Goal: Information Seeking & Learning: Learn about a topic

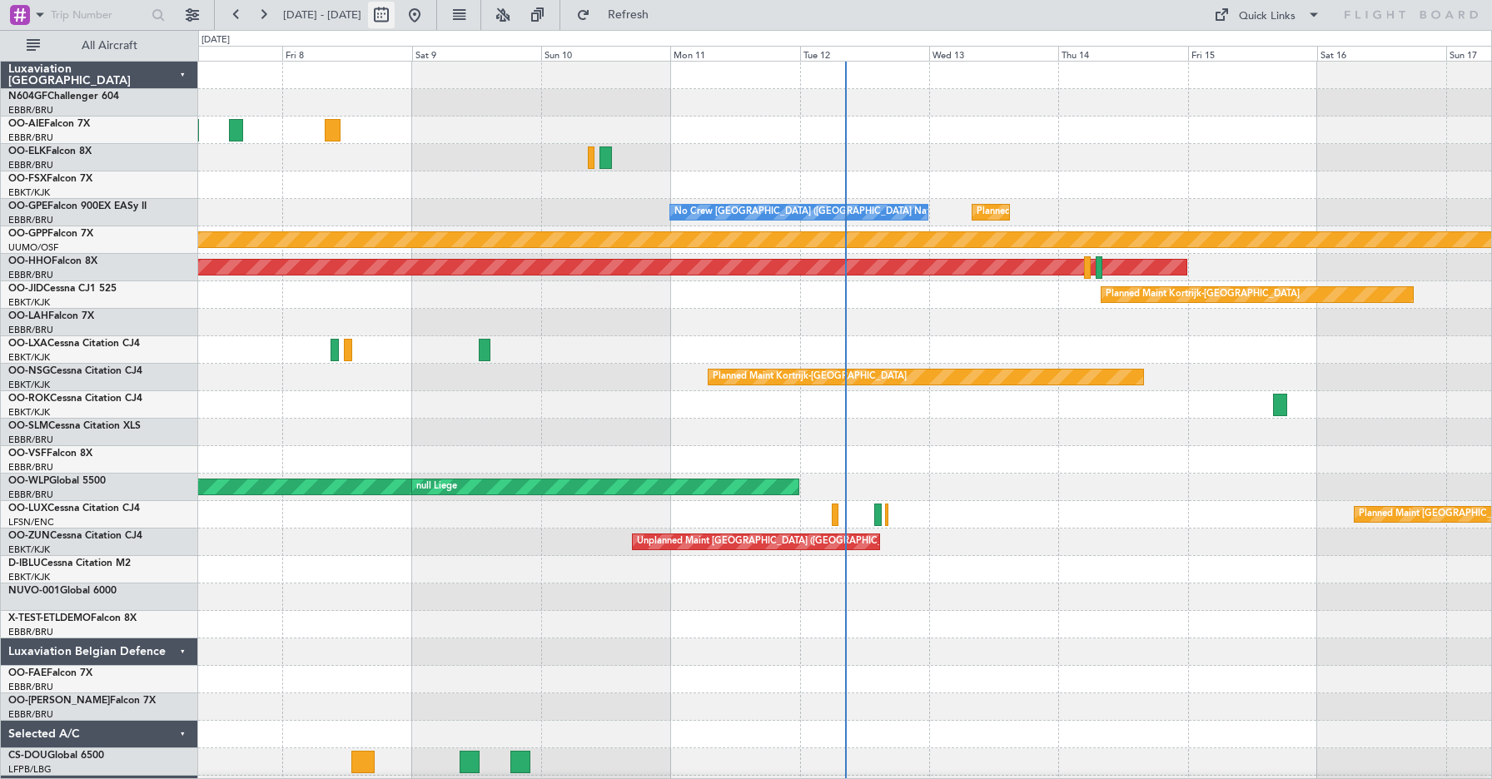
click at [395, 19] on button at bounding box center [381, 15] width 27 height 27
select select "8"
select select "2025"
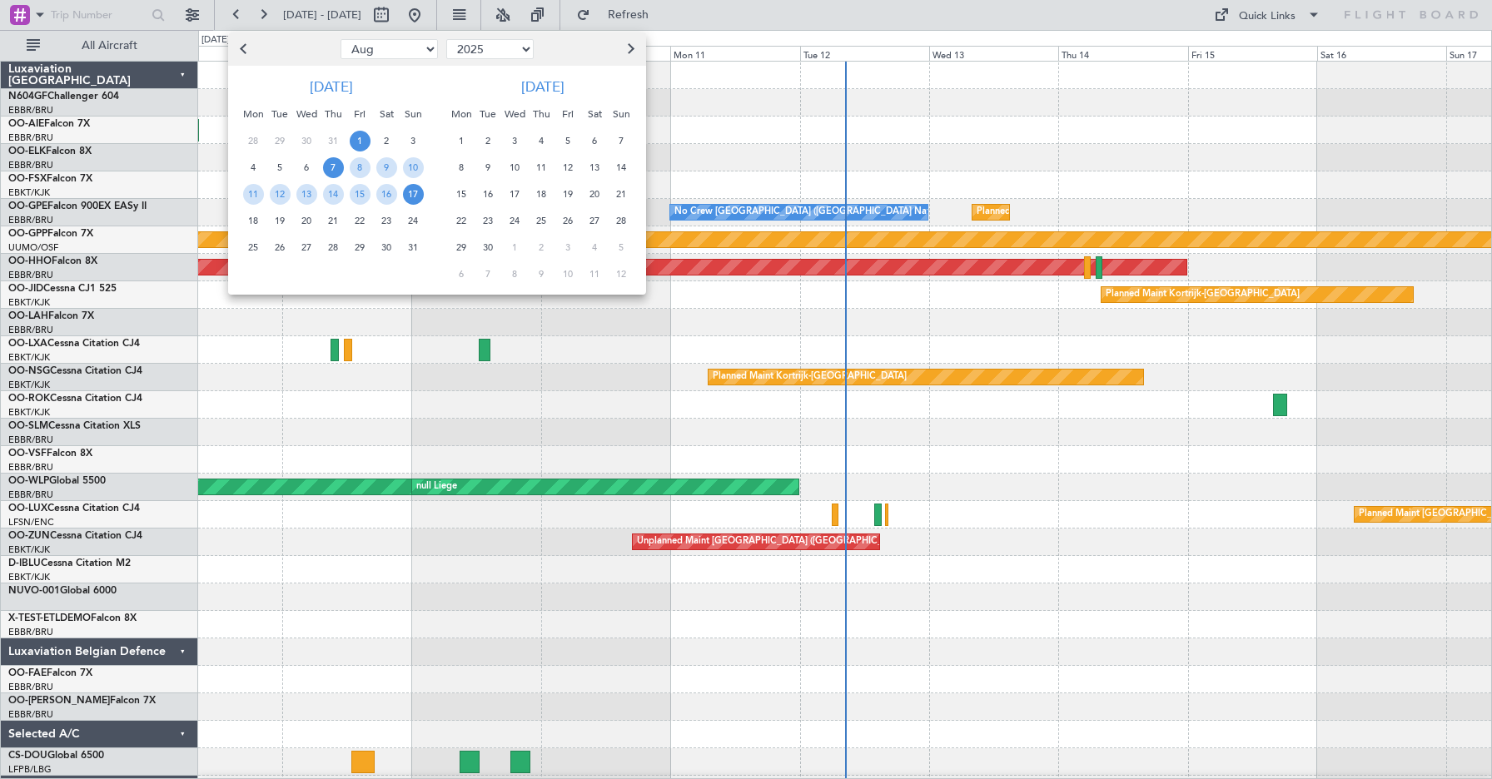
click at [362, 133] on span "1" at bounding box center [360, 141] width 21 height 21
click at [384, 194] on span "16" at bounding box center [386, 194] width 21 height 21
click at [361, 137] on span "1" at bounding box center [360, 141] width 21 height 21
click at [364, 197] on span "15" at bounding box center [360, 194] width 21 height 21
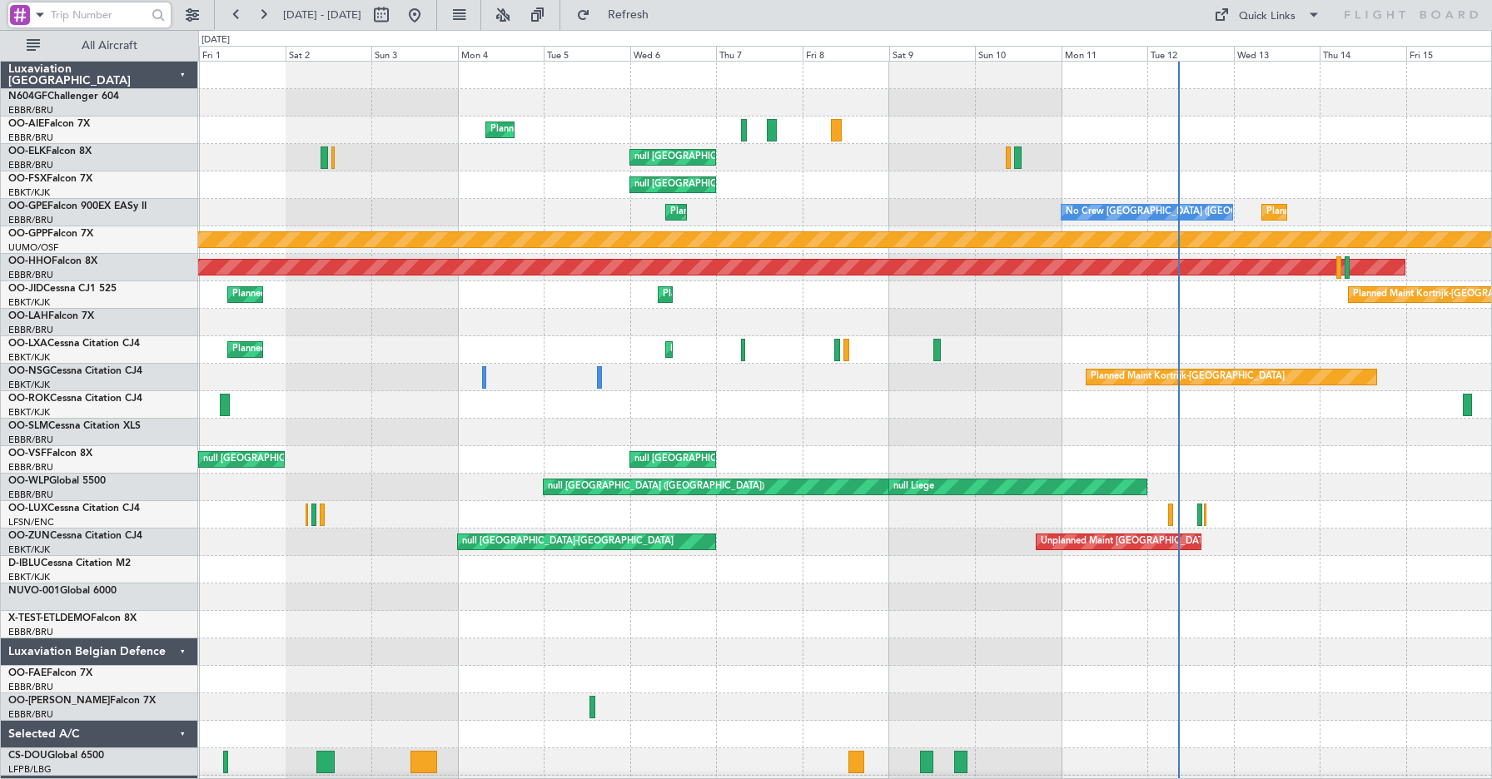
click at [71, 19] on input "text" at bounding box center [97, 14] width 92 height 25
type input "528597"
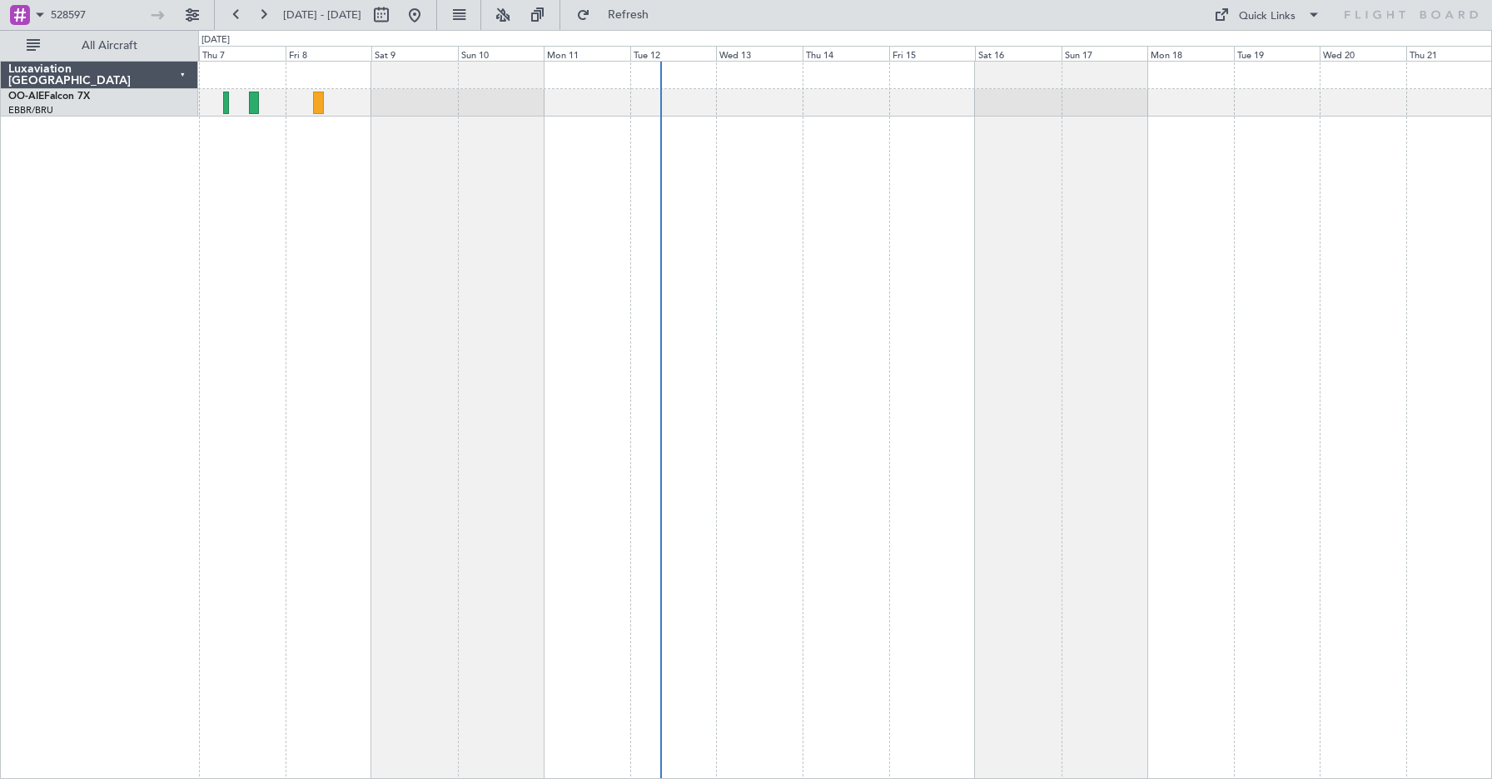
click at [111, 110] on div "EBBR/BRU Brussels (Brussels National)" at bounding box center [102, 111] width 189 height 14
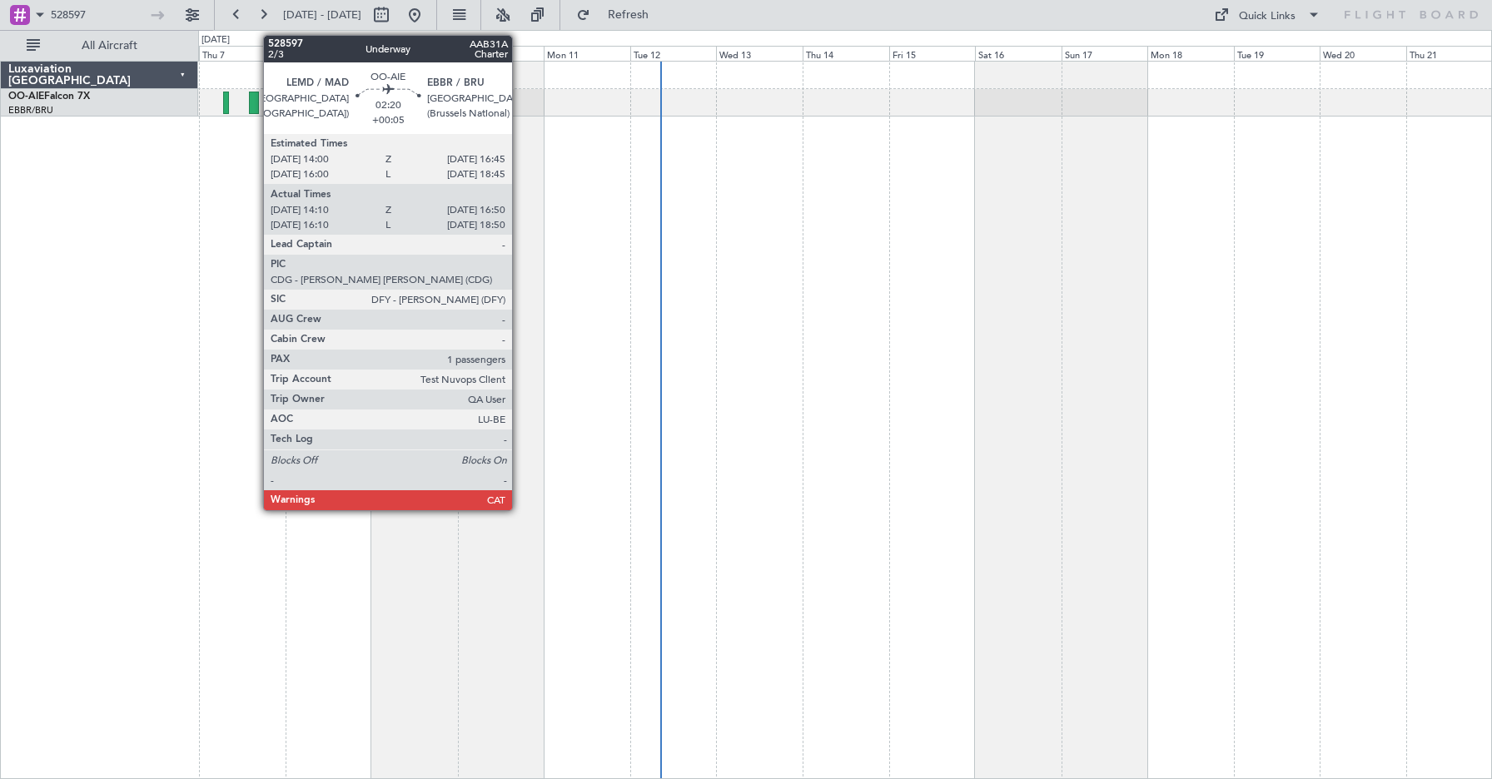
click at [255, 101] on div at bounding box center [254, 103] width 10 height 22
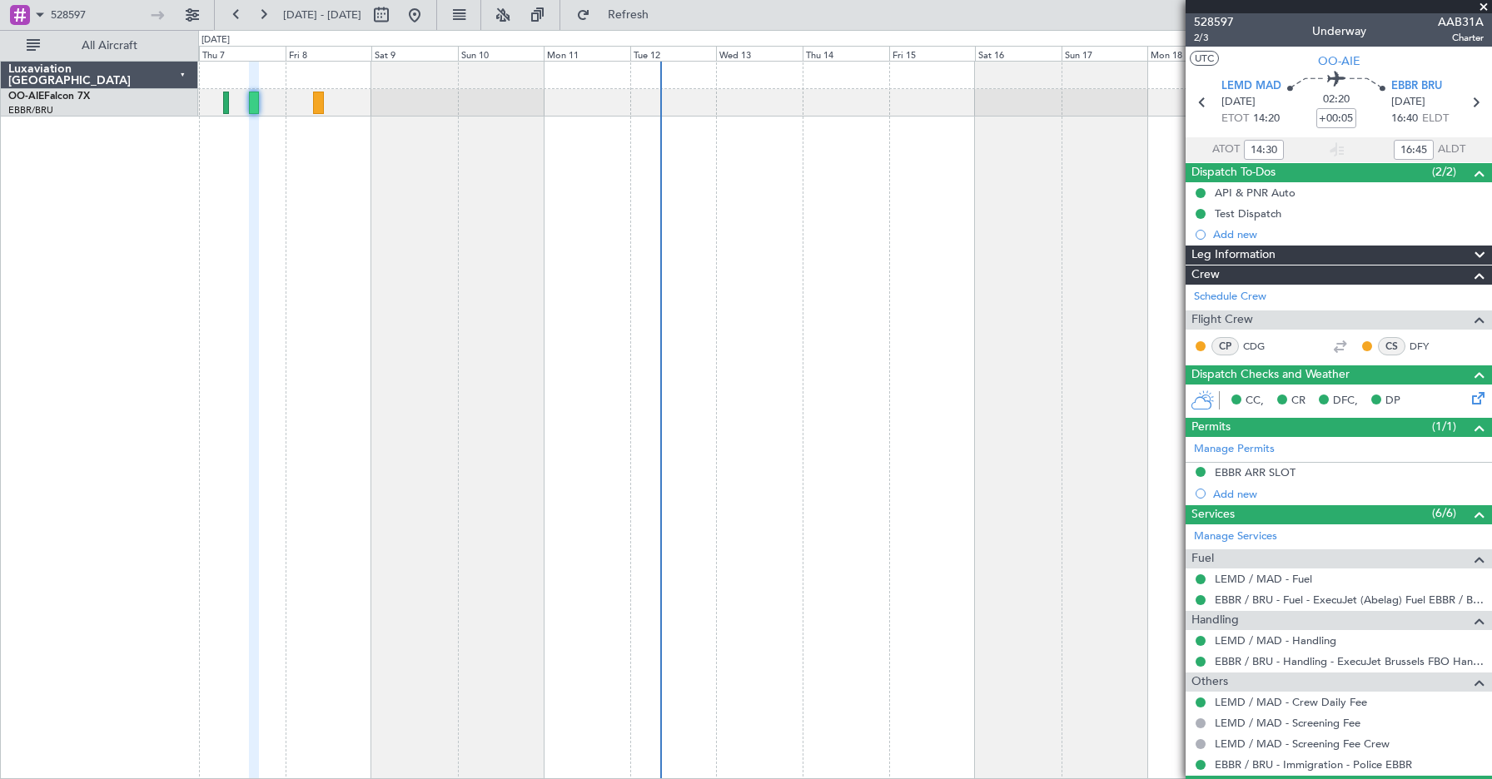
click at [1301, 250] on div "Leg Information" at bounding box center [1339, 255] width 306 height 19
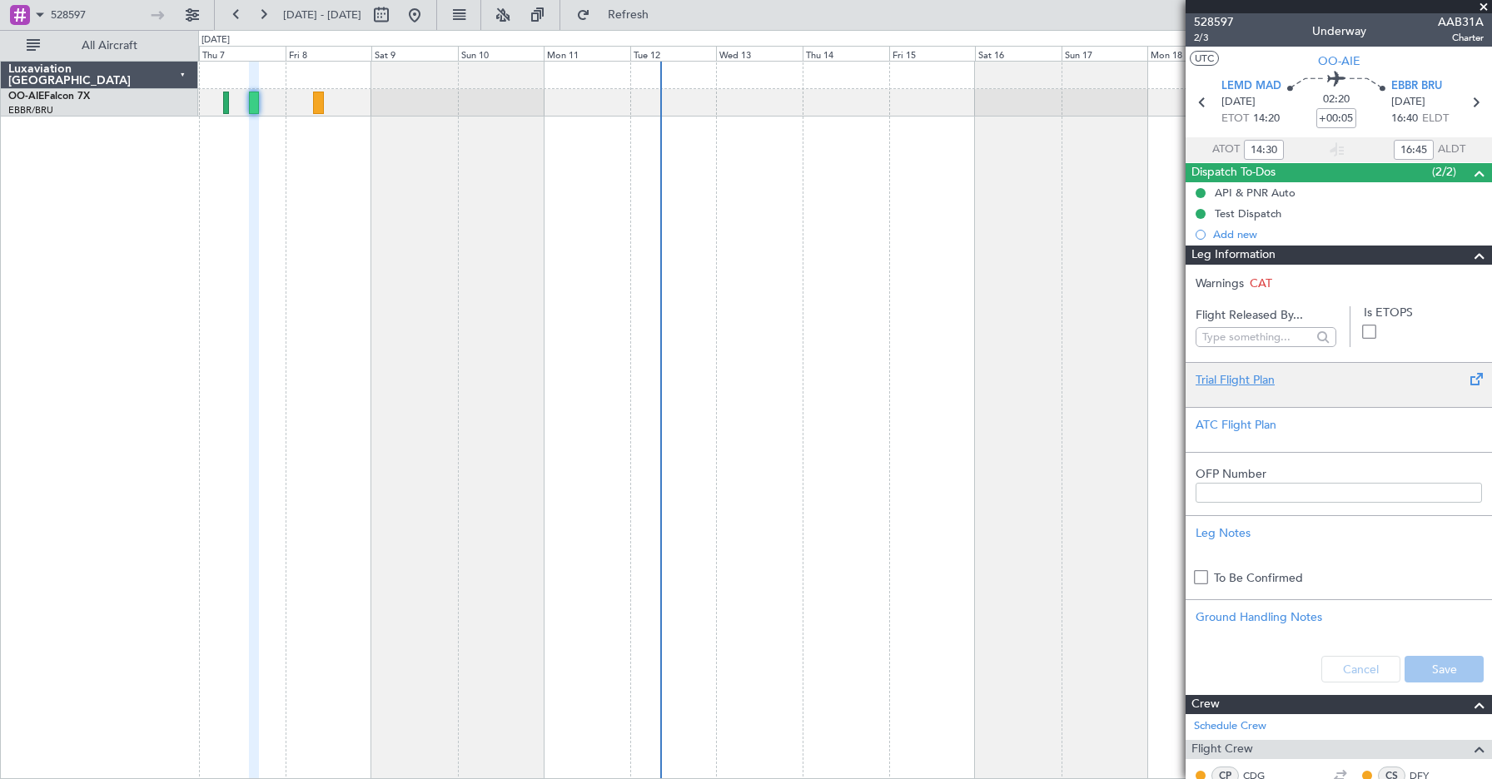
click at [1247, 376] on div "Trial Flight Plan" at bounding box center [1339, 379] width 286 height 17
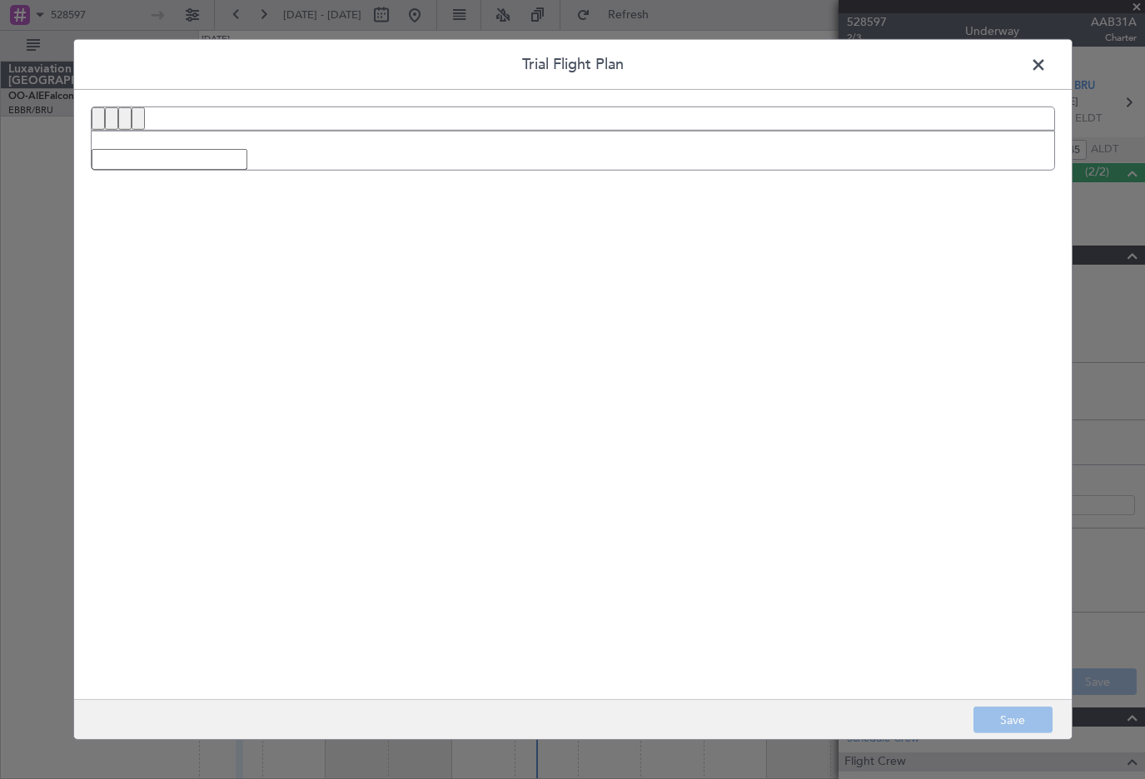
click at [1047, 59] on span at bounding box center [1047, 68] width 0 height 33
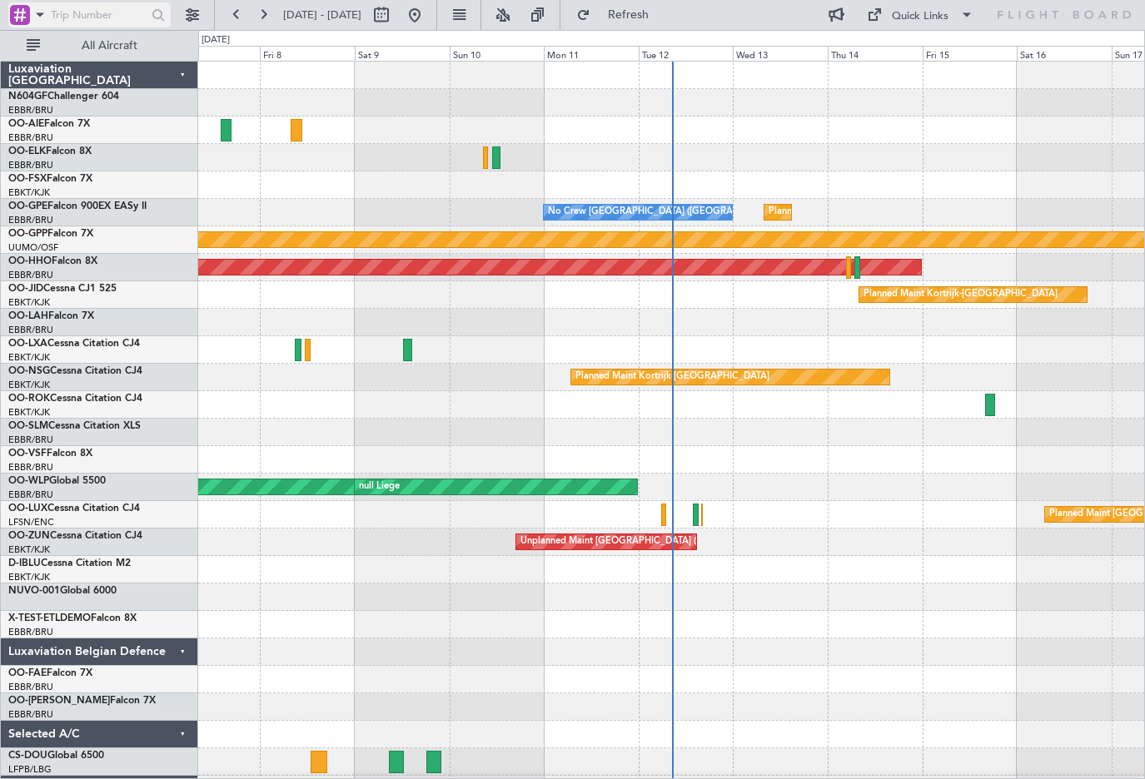
click at [100, 14] on input "text" at bounding box center [97, 14] width 92 height 25
type input "528597"
click at [160, 17] on div at bounding box center [159, 15] width 26 height 26
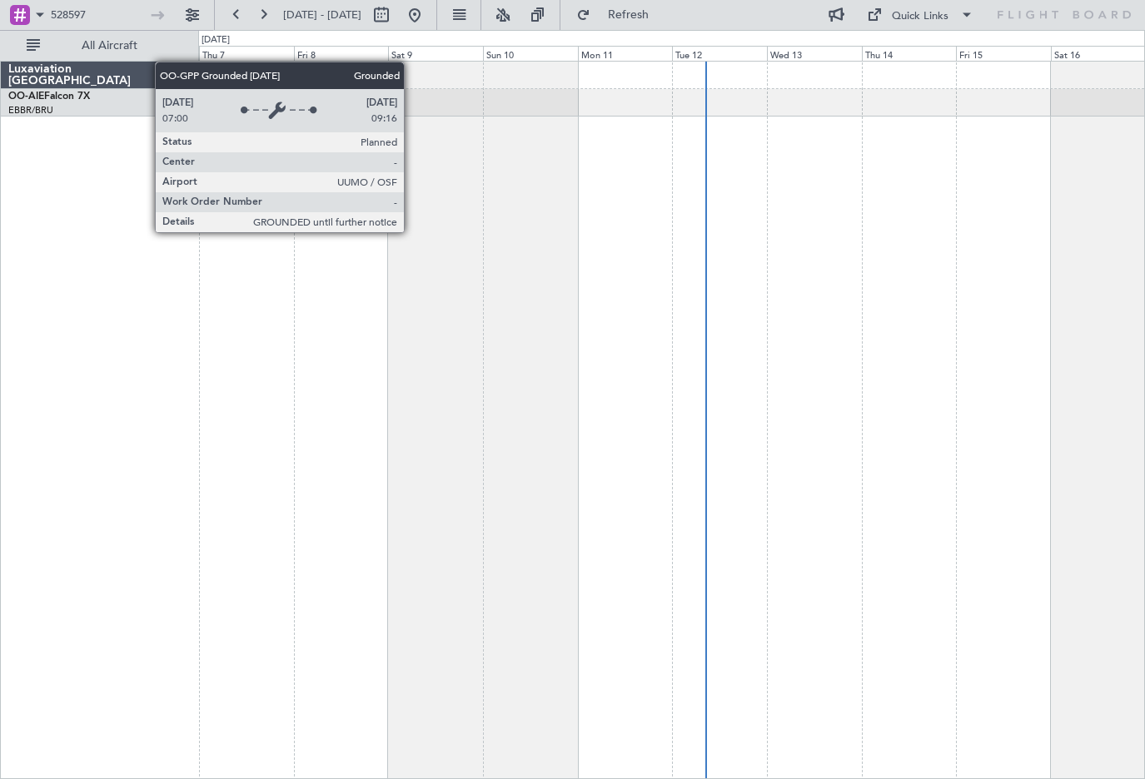
click at [154, 284] on div "Luxaviation [GEOGRAPHIC_DATA] OO-AIE Falcon 7X EBBR/BRU [GEOGRAPHIC_DATA] ([GEO…" at bounding box center [99, 420] width 197 height 719
click at [437, 129] on div "Planned Maint [GEOGRAPHIC_DATA] ([GEOGRAPHIC_DATA] National)" at bounding box center [671, 420] width 947 height 719
click at [278, 77] on div at bounding box center [671, 75] width 946 height 27
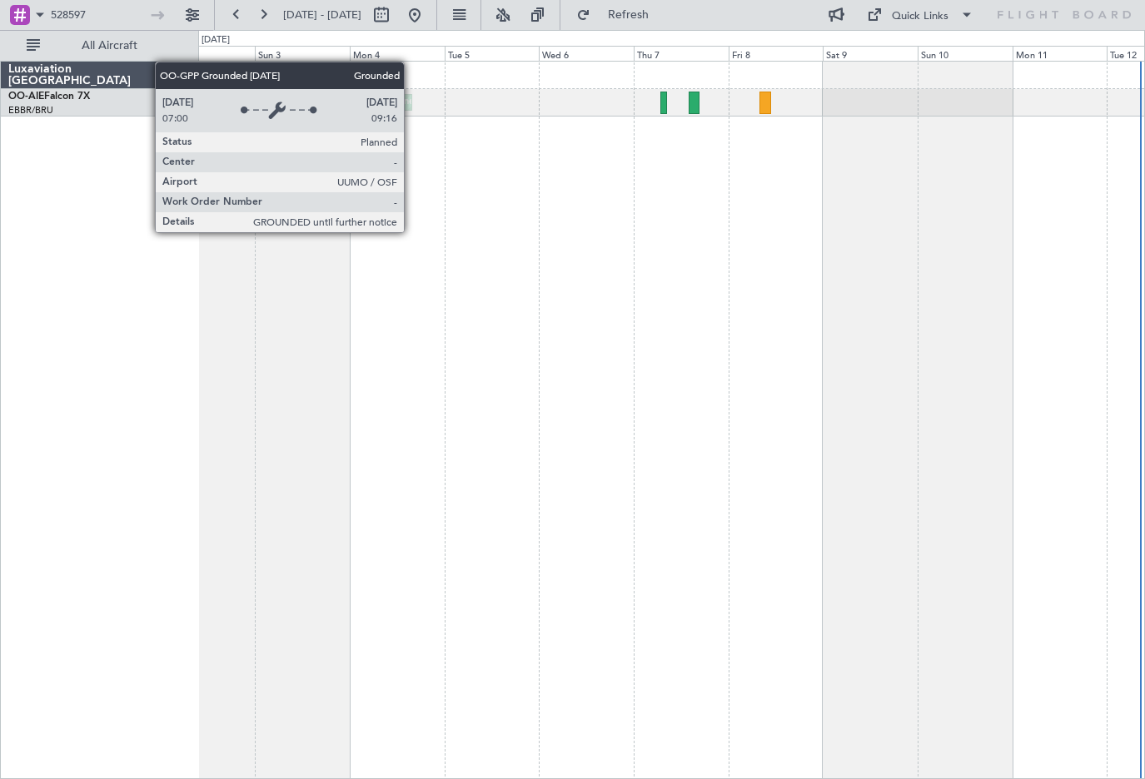
click at [644, 391] on div "Planned Maint [GEOGRAPHIC_DATA] ([GEOGRAPHIC_DATA] National)" at bounding box center [671, 420] width 947 height 719
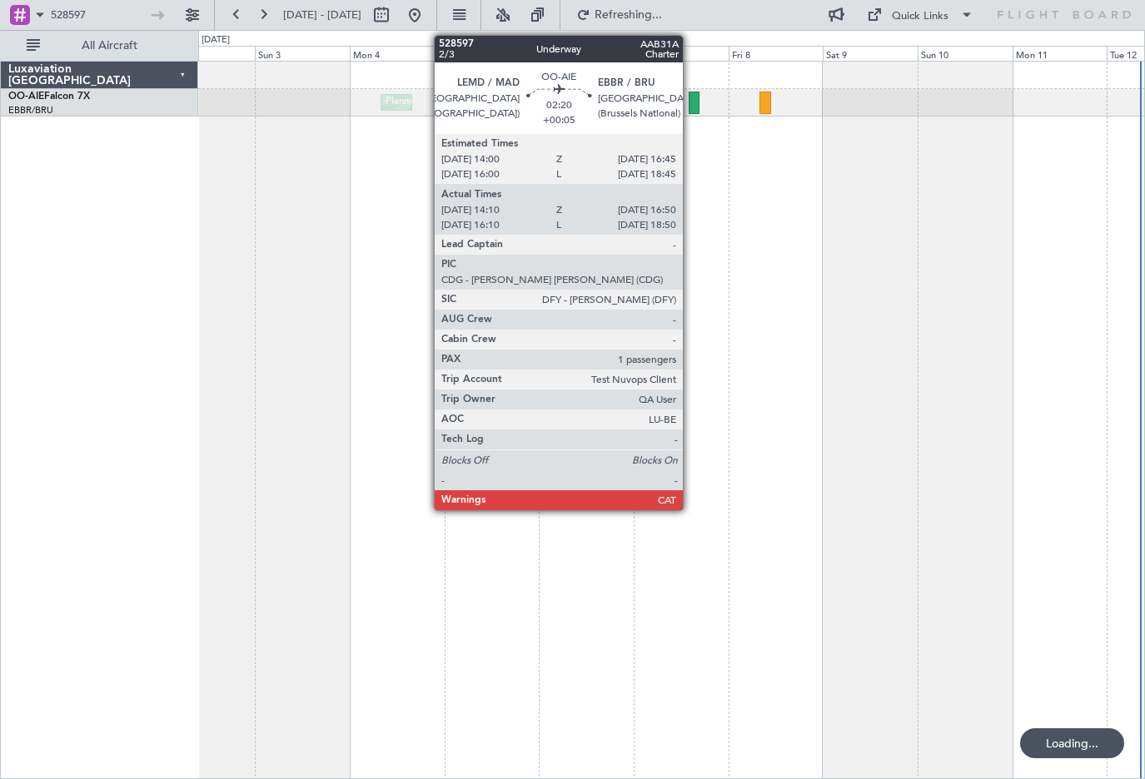
click at [691, 107] on div at bounding box center [694, 103] width 11 height 22
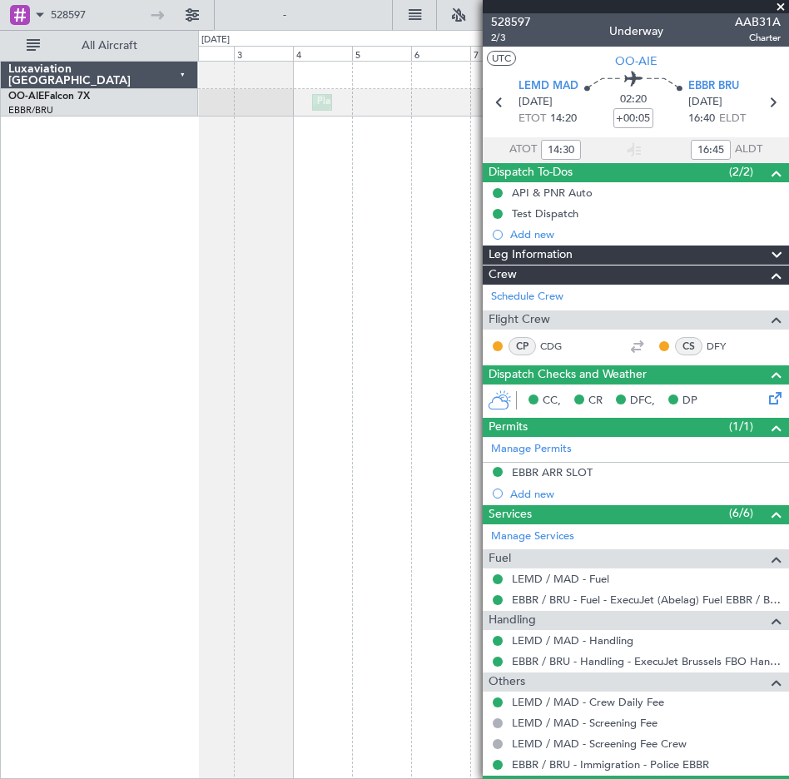
click at [541, 254] on span "Leg Information" at bounding box center [531, 255] width 84 height 19
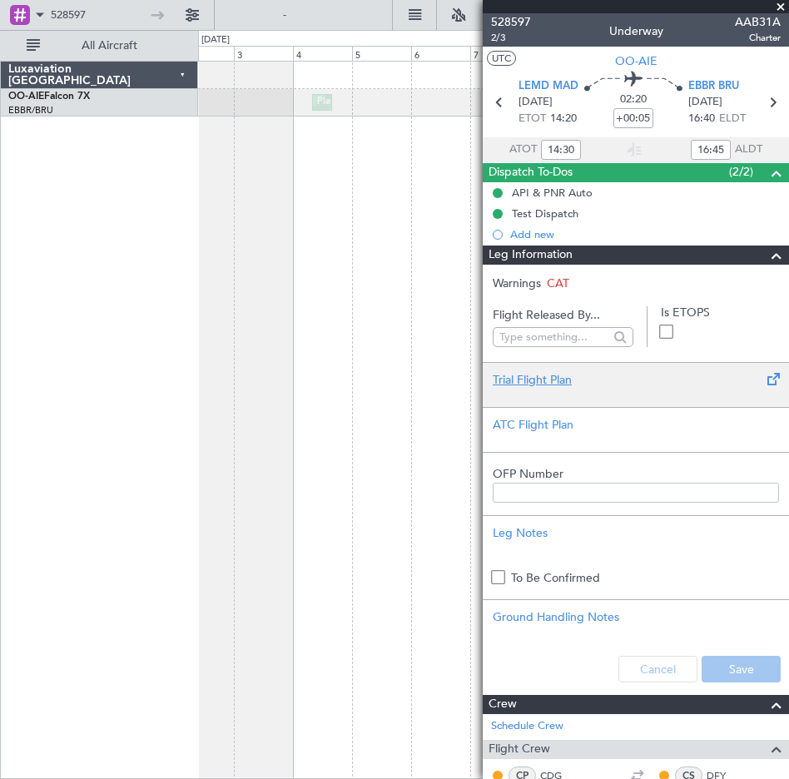
click at [543, 381] on div "Trial Flight Plan" at bounding box center [636, 379] width 286 height 17
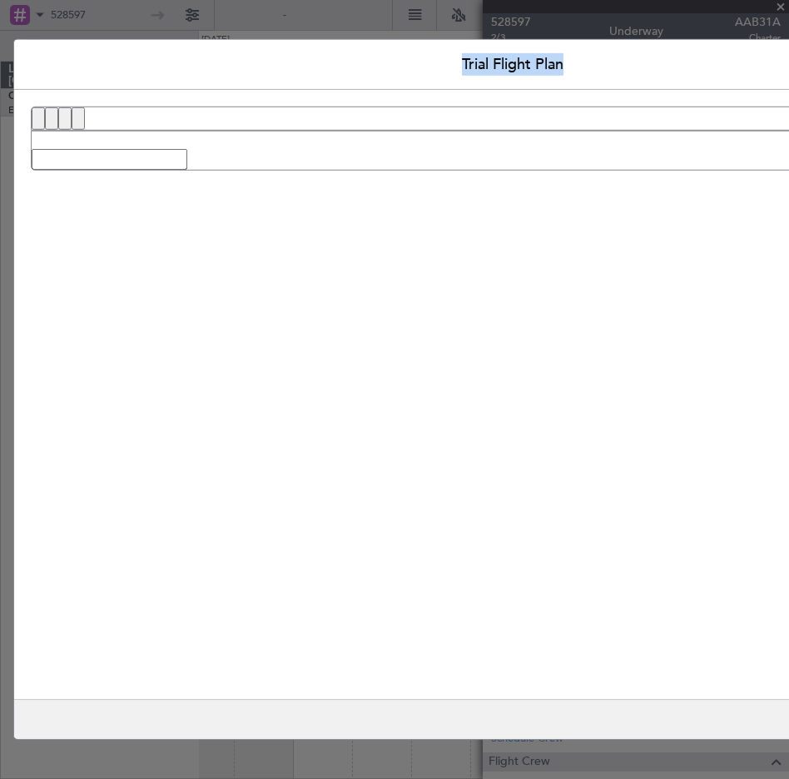
drag, startPoint x: 463, startPoint y: 61, endPoint x: 565, endPoint y: 67, distance: 101.8
click at [565, 67] on header "Trial Flight Plan" at bounding box center [512, 65] width 997 height 50
copy header "Trial Flight Plan"
click at [736, 473] on quill-editor at bounding box center [513, 377] width 964 height 541
